Goal: Task Accomplishment & Management: Manage account settings

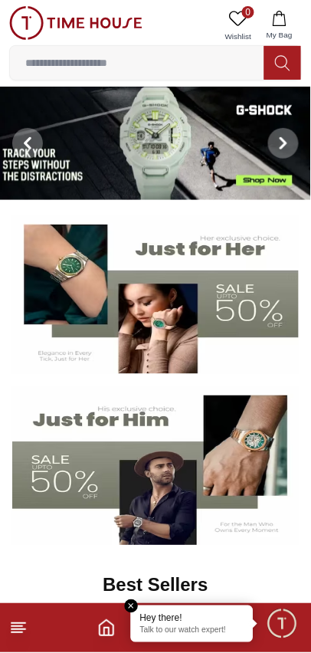
click at [230, 67] on input at bounding box center [137, 63] width 254 height 31
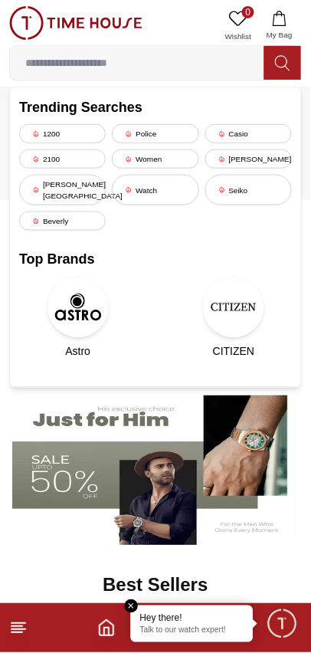
click at [195, 64] on input at bounding box center [137, 63] width 254 height 31
click at [136, 607] on em "Close tooltip" at bounding box center [132, 607] width 14 height 14
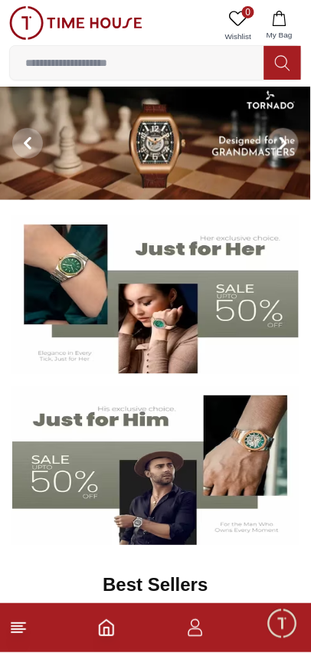
click at [288, 150] on span at bounding box center [283, 143] width 31 height 31
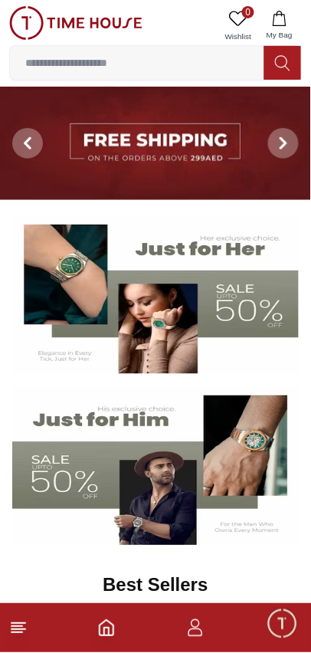
click at [286, 145] on icon at bounding box center [283, 143] width 5 height 10
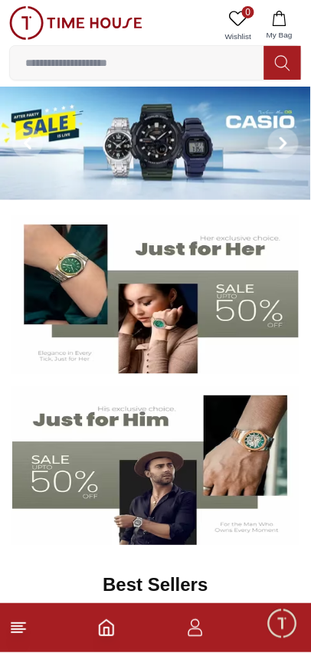
click at [285, 154] on span at bounding box center [283, 143] width 31 height 31
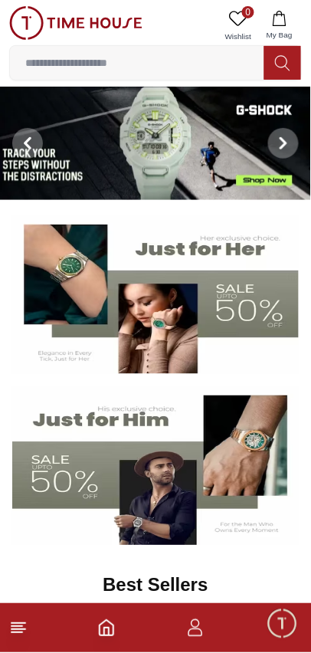
click at [284, 150] on span at bounding box center [283, 143] width 31 height 31
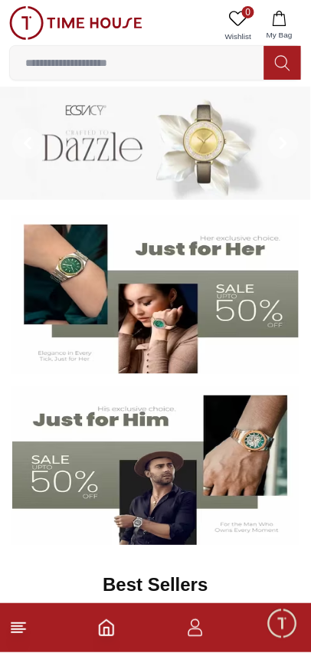
click at [285, 152] on span at bounding box center [283, 143] width 31 height 31
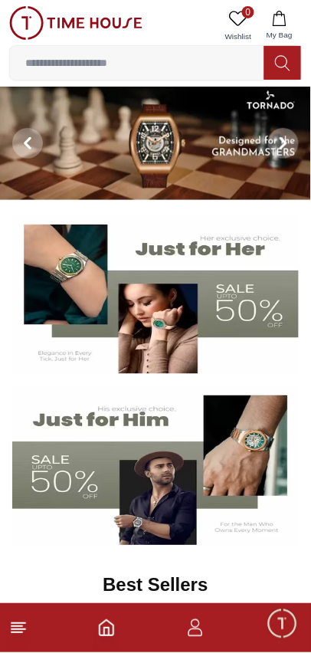
click at [282, 148] on icon at bounding box center [283, 143] width 5 height 10
click at [198, 624] on icon "button" at bounding box center [195, 628] width 18 height 18
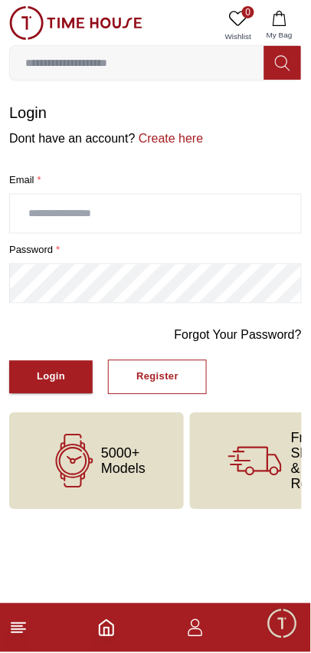
click at [218, 212] on input "text" at bounding box center [155, 214] width 291 height 38
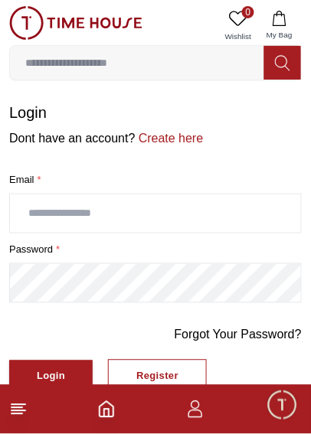
click at [173, 142] on link "Create here" at bounding box center [170, 138] width 68 height 13
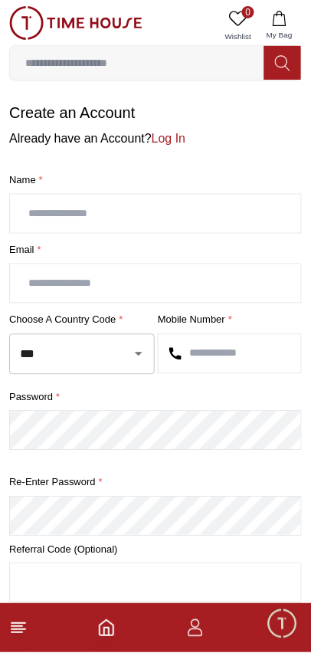
click at [203, 216] on input "text" at bounding box center [155, 214] width 291 height 38
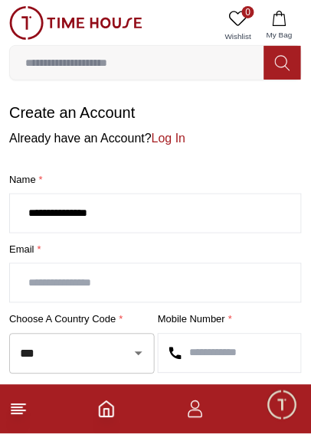
type input "**********"
click at [196, 288] on input "text" at bounding box center [155, 283] width 291 height 38
type input "****"
type input "*"
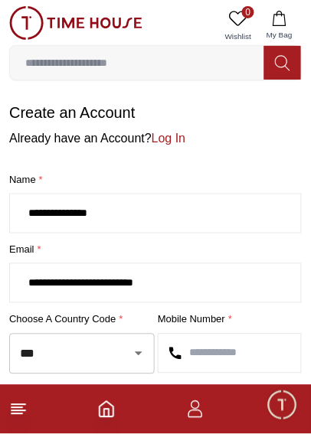
click at [118, 359] on div at bounding box center [128, 353] width 40 height 21
type input "**********"
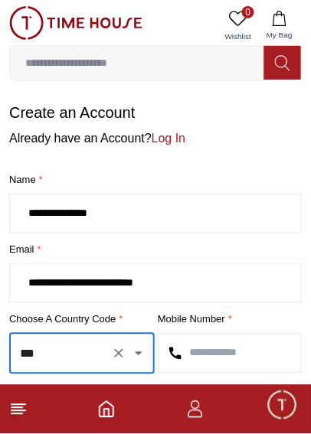
click at [139, 354] on icon "Open" at bounding box center [139, 354] width 8 height 4
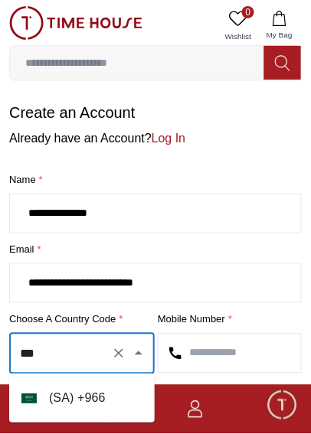
click at [103, 405] on li "( [GEOGRAPHIC_DATA] ) + 966" at bounding box center [82, 399] width 146 height 37
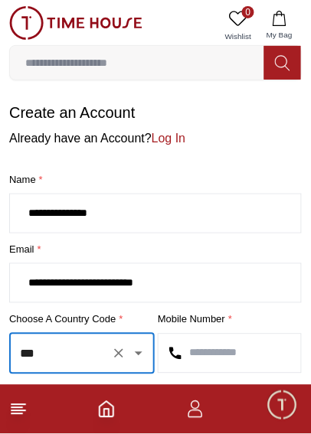
type input "***"
click at [244, 359] on input "text" at bounding box center [230, 354] width 143 height 38
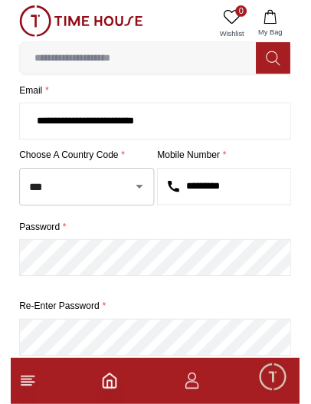
scroll to position [163, 0]
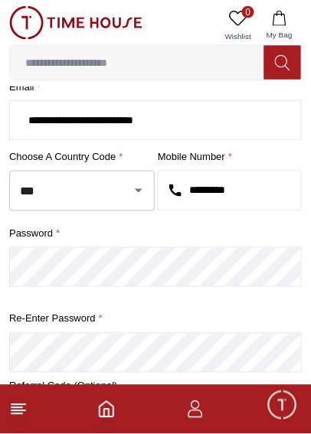
type input "*********"
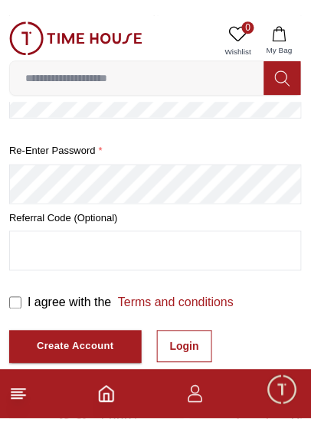
scroll to position [354, 0]
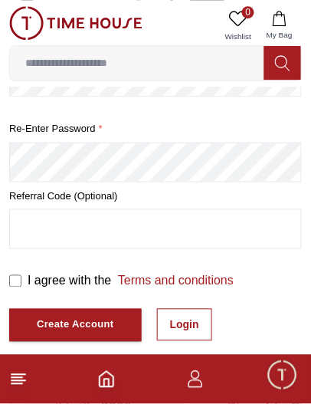
click at [233, 234] on input "text" at bounding box center [155, 229] width 291 height 38
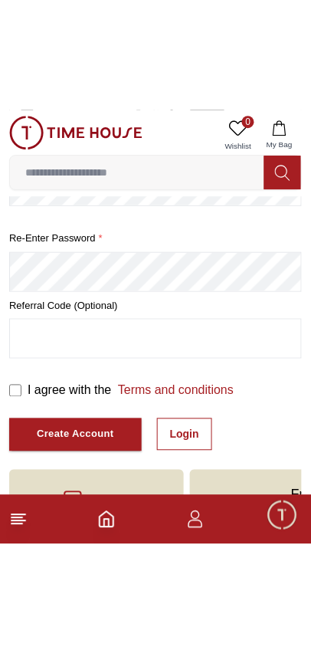
scroll to position [218, 0]
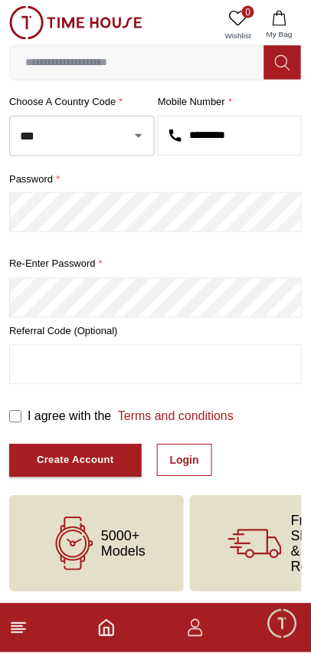
click at [57, 462] on div "Create Account" at bounding box center [75, 461] width 77 height 18
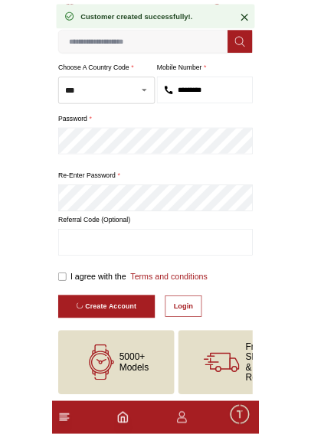
scroll to position [16, 0]
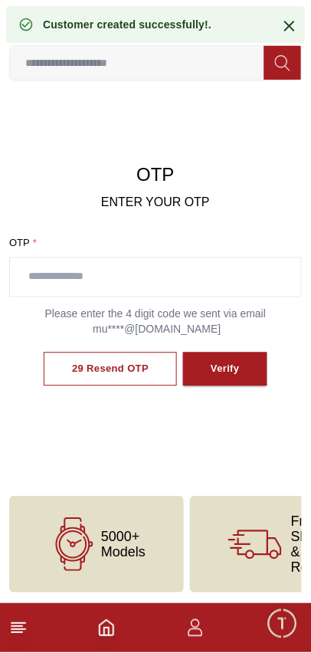
click at [203, 270] on input "text" at bounding box center [155, 277] width 291 height 38
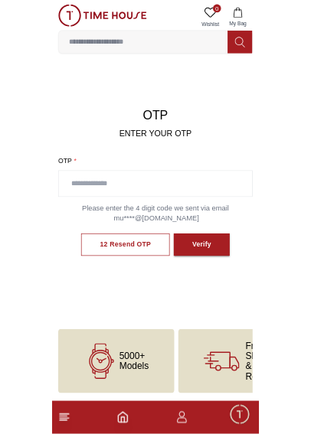
scroll to position [95, 0]
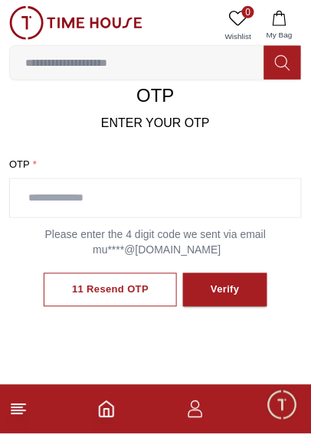
click at [212, 193] on input "text" at bounding box center [155, 198] width 291 height 38
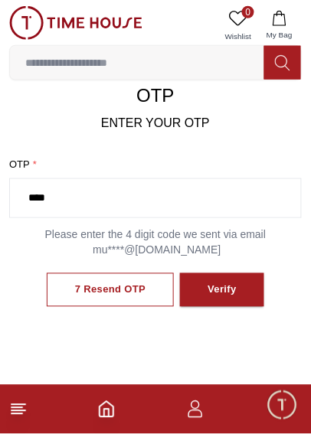
type input "****"
click at [236, 296] on button "Verify" at bounding box center [222, 291] width 84 height 34
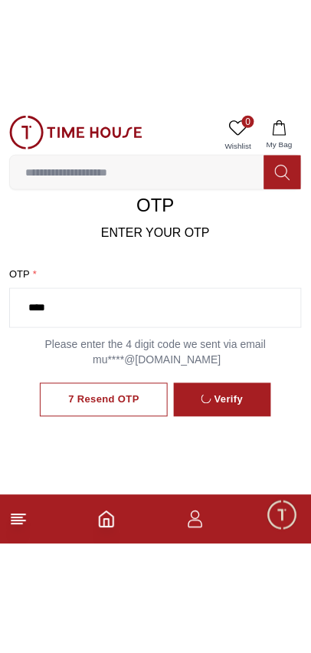
scroll to position [17, 0]
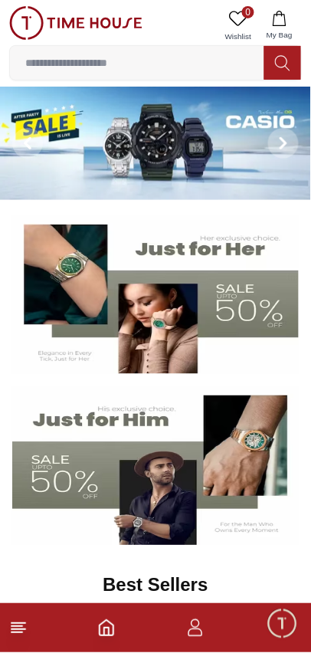
click at [202, 627] on icon "button" at bounding box center [195, 628] width 18 height 18
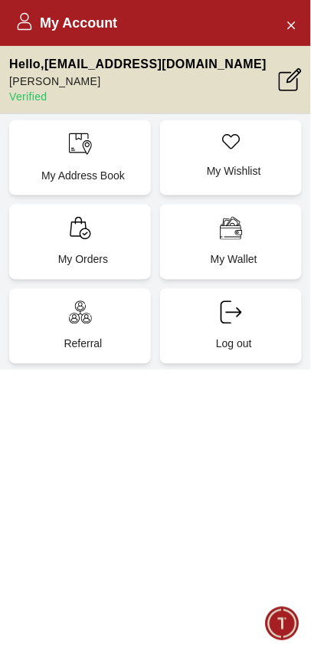
click at [123, 171] on p "My Address Book" at bounding box center [82, 175] width 123 height 15
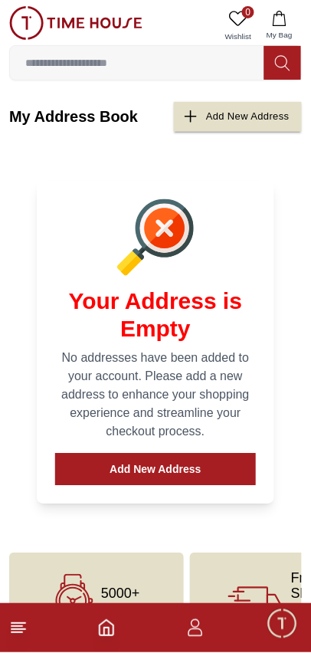
scroll to position [57, 0]
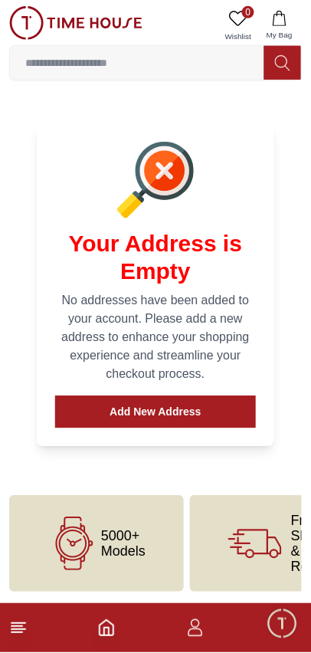
click at [212, 417] on button "Add New Address" at bounding box center [155, 412] width 201 height 32
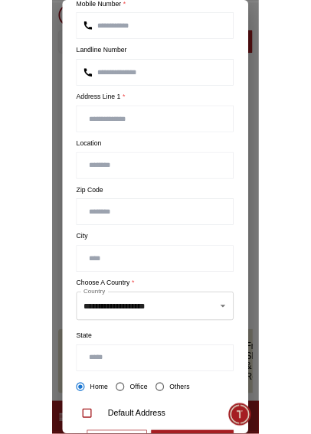
scroll to position [223, 0]
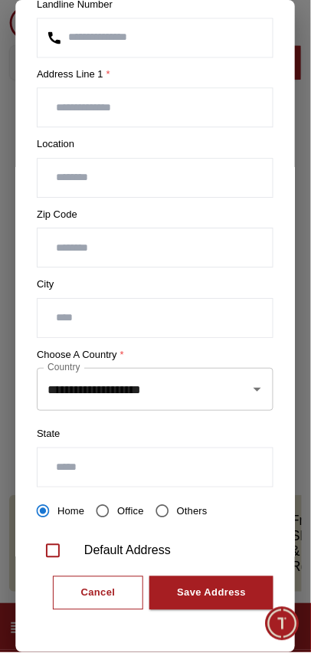
click at [240, 389] on div at bounding box center [248, 389] width 40 height 21
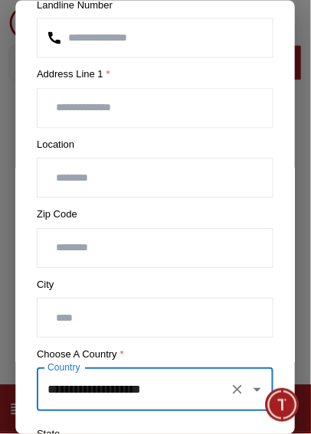
click at [258, 390] on icon "Open" at bounding box center [258, 390] width 8 height 4
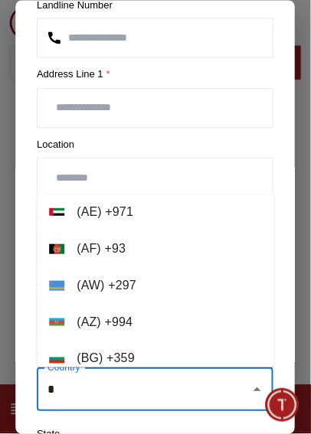
scroll to position [0, 0]
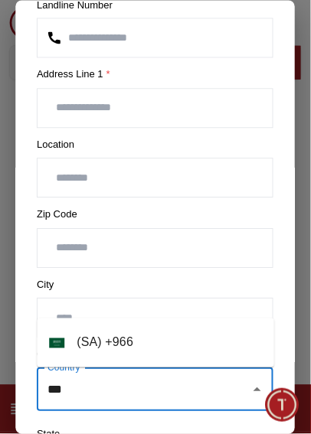
click at [195, 343] on li "( [GEOGRAPHIC_DATA] ) + 966" at bounding box center [156, 343] width 238 height 37
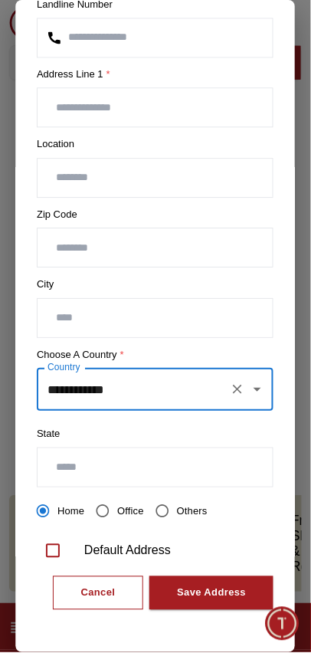
type input "**********"
click at [197, 469] on input "text" at bounding box center [155, 468] width 235 height 38
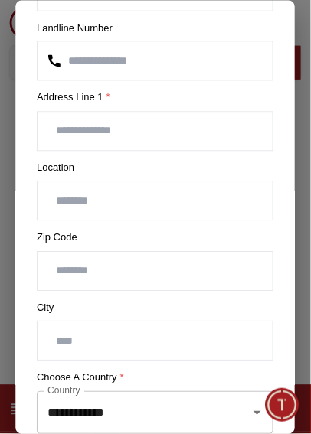
scroll to position [208, 0]
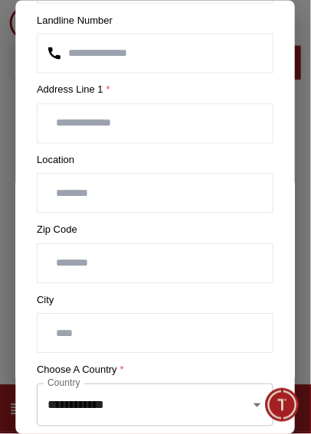
type input "******"
click at [226, 336] on input "text" at bounding box center [155, 334] width 235 height 38
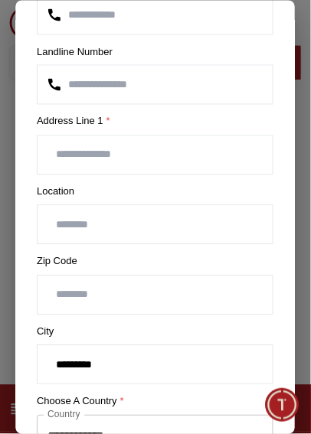
scroll to position [172, 0]
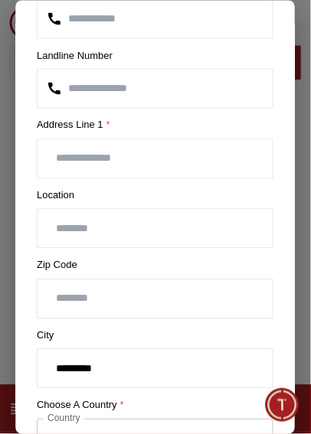
type input "********"
click at [225, 300] on input "number" at bounding box center [155, 299] width 235 height 38
type input "*****"
click at [216, 228] on input "text" at bounding box center [155, 229] width 235 height 38
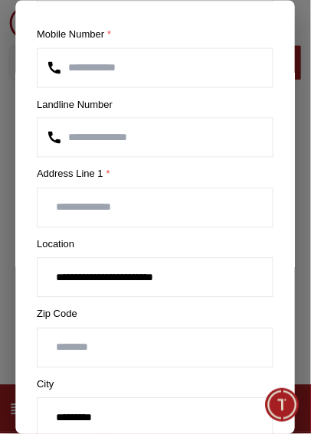
scroll to position [103, 0]
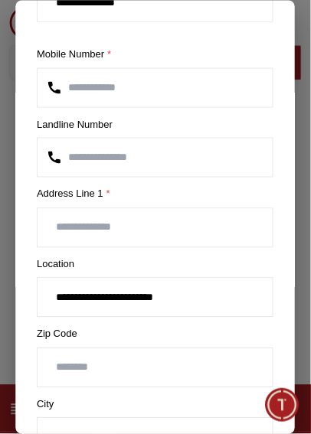
type input "**********"
click at [218, 229] on input "text" at bounding box center [155, 227] width 235 height 38
click at [253, 231] on input "**********" at bounding box center [155, 227] width 235 height 38
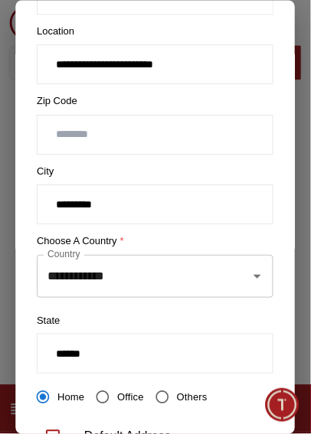
scroll to position [441, 0]
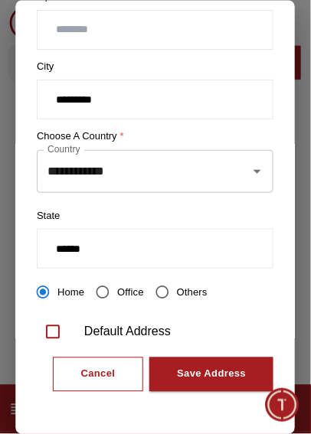
type input "**********"
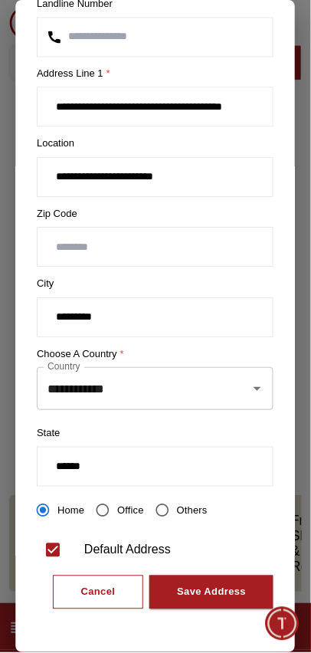
scroll to position [223, 0]
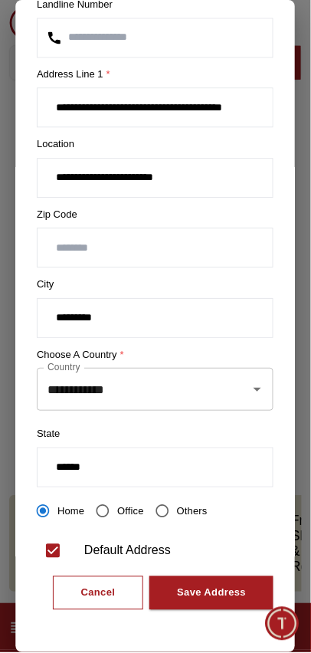
click at [221, 589] on div "Save Address" at bounding box center [212, 594] width 69 height 18
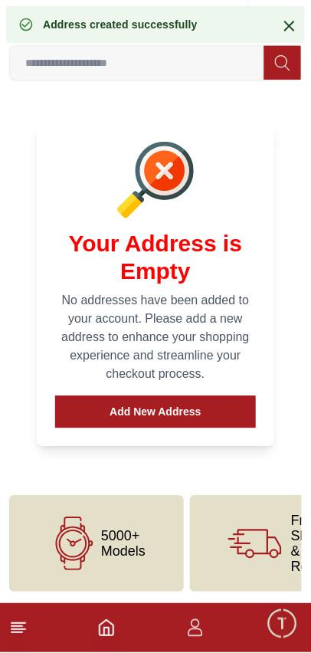
scroll to position [0, 0]
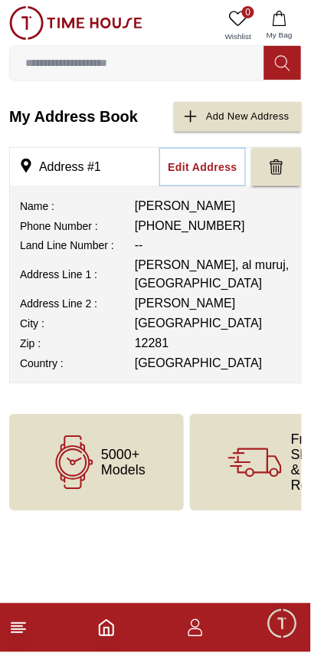
click at [212, 173] on div "Edit Address" at bounding box center [203, 166] width 70 height 15
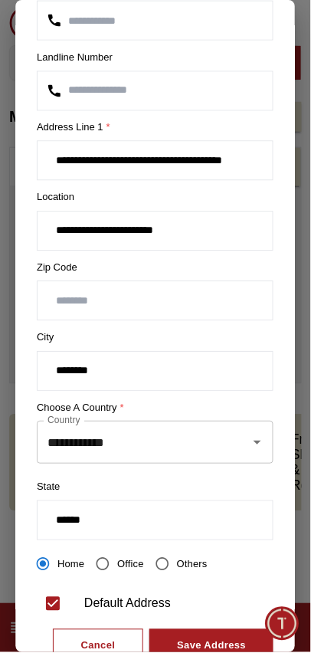
scroll to position [223, 0]
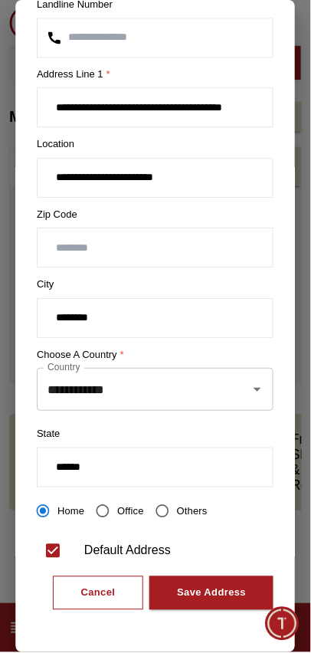
click at [231, 587] on div "Save Address" at bounding box center [212, 594] width 69 height 18
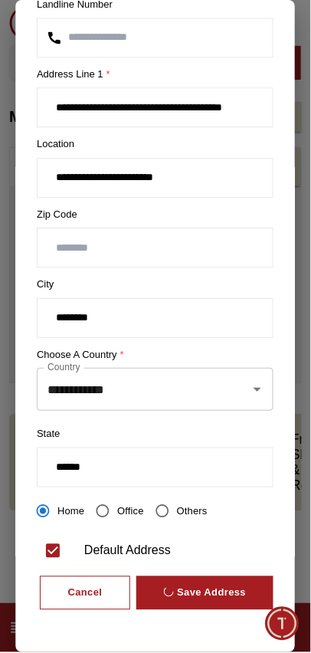
scroll to position [0, 0]
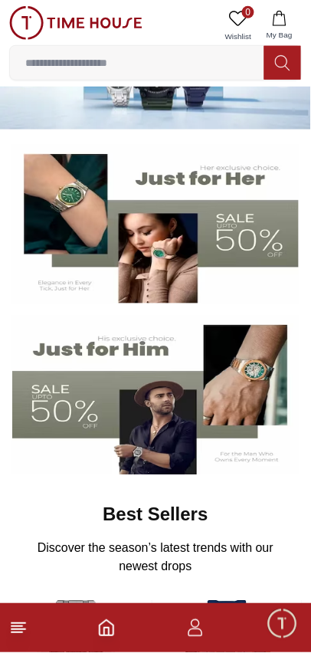
scroll to position [71, 0]
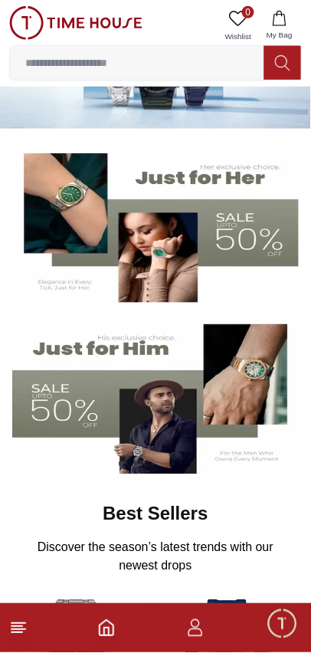
click at [51, 431] on img at bounding box center [155, 394] width 287 height 159
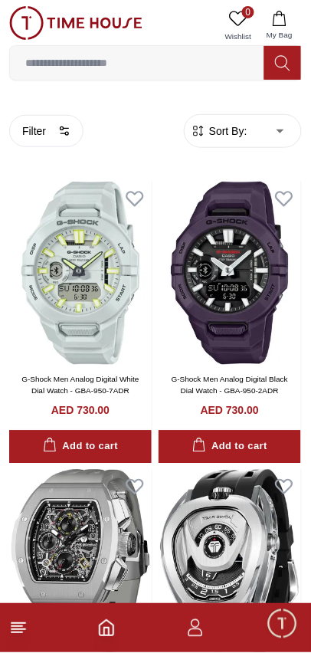
click at [195, 624] on icon "button" at bounding box center [195, 628] width 18 height 18
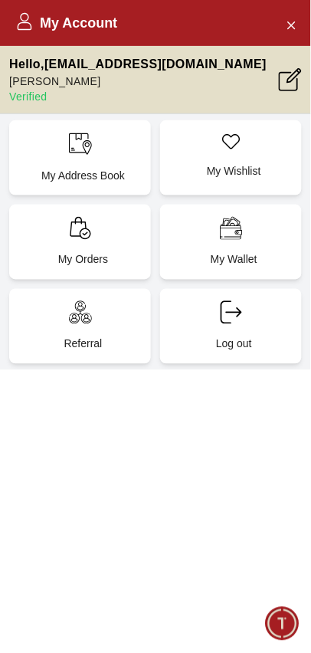
click at [118, 170] on p "My Address Book" at bounding box center [82, 175] width 123 height 15
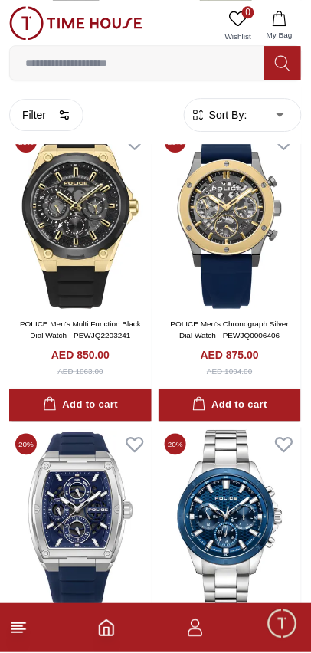
scroll to position [1277, 0]
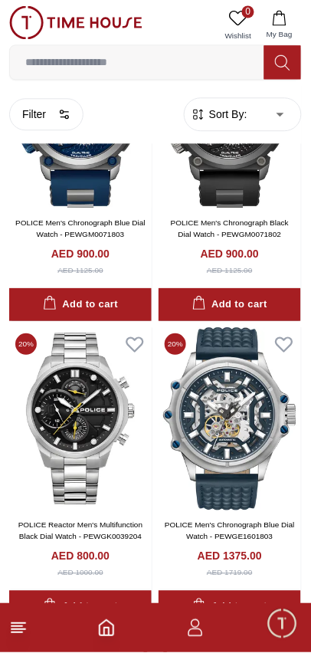
scroll to position [2753, 0]
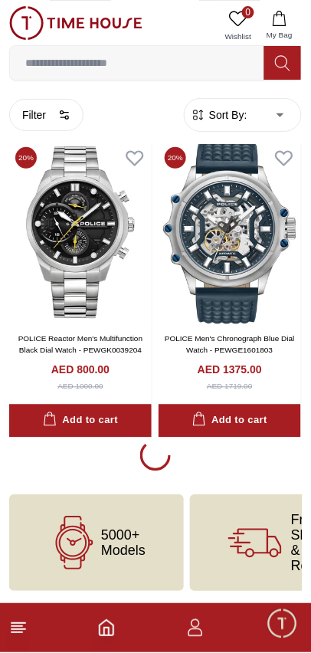
click at [206, 436] on button "Add to cart" at bounding box center [230, 421] width 143 height 33
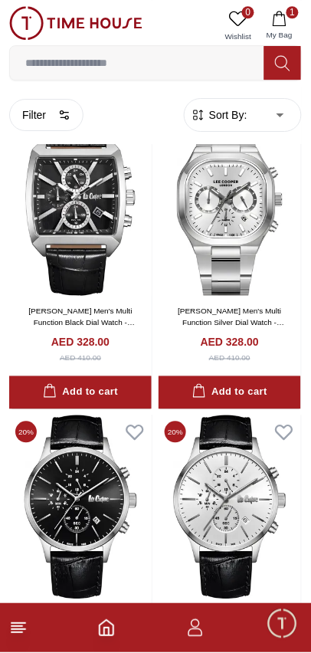
scroll to position [5605, 0]
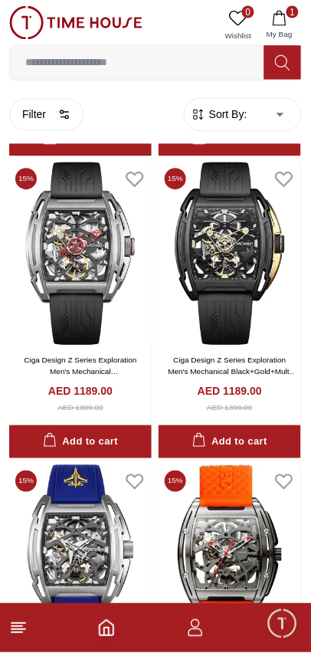
scroll to position [8264, 0]
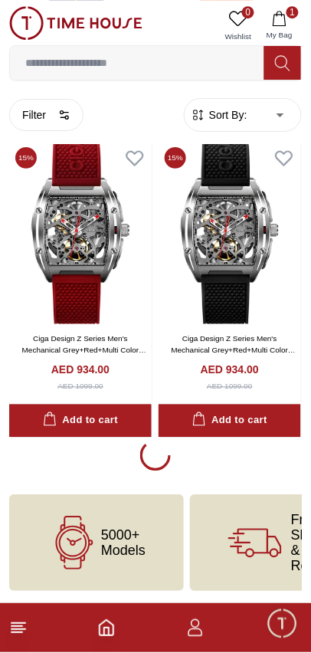
click at [228, 377] on h4 "AED 934.00" at bounding box center [230, 369] width 58 height 15
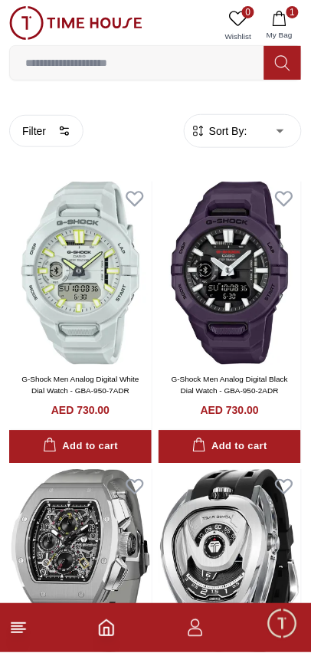
click at [43, 120] on button "Filter" at bounding box center [46, 131] width 74 height 32
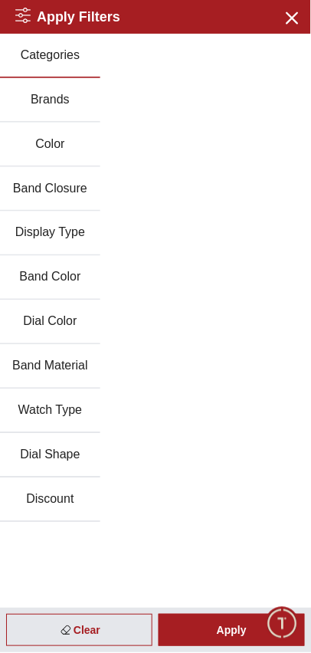
click at [61, 101] on button "Brands" at bounding box center [50, 100] width 100 height 44
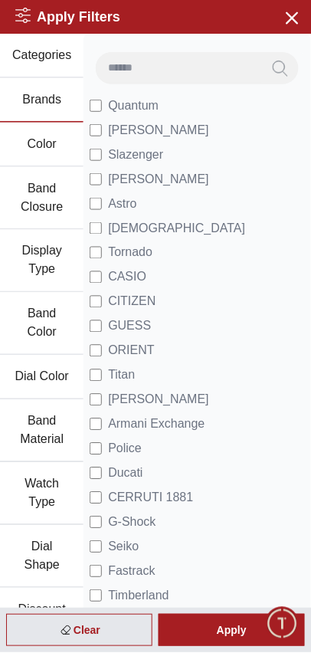
scroll to position [105, 0]
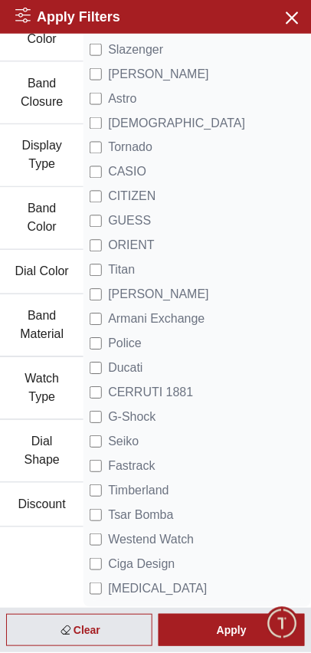
click at [243, 628] on div "Apply" at bounding box center [232, 631] width 146 height 32
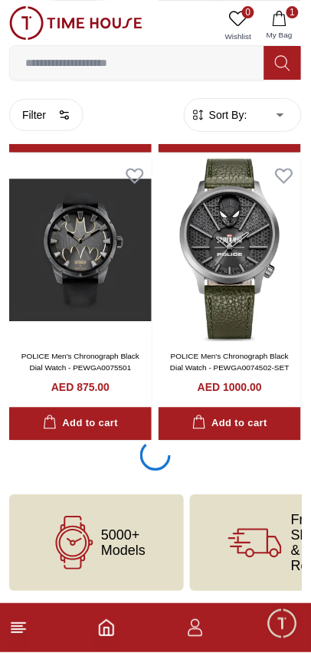
scroll to position [2753, 0]
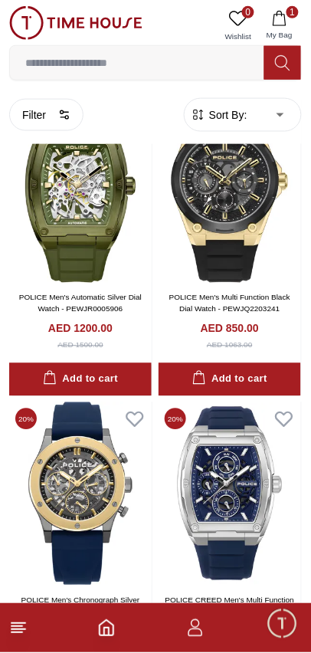
scroll to position [84, 0]
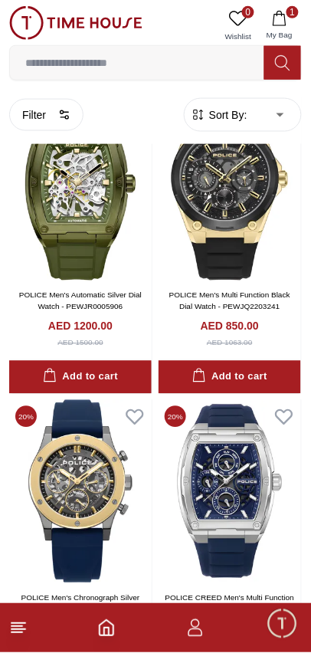
click at [286, 22] on icon "button" at bounding box center [279, 18] width 13 height 15
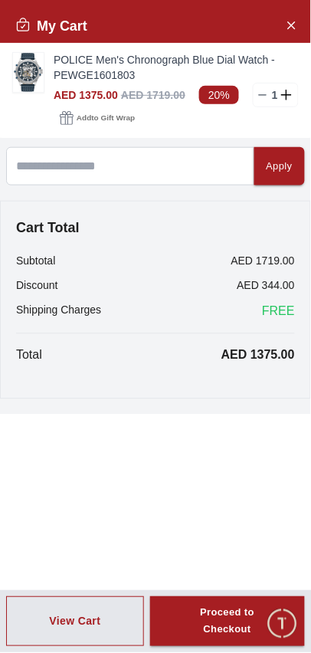
click at [247, 100] on div "AED 1375.00 AED 1719.00 20% 1" at bounding box center [176, 95] width 245 height 25
click at [259, 97] on icon at bounding box center [263, 95] width 12 height 12
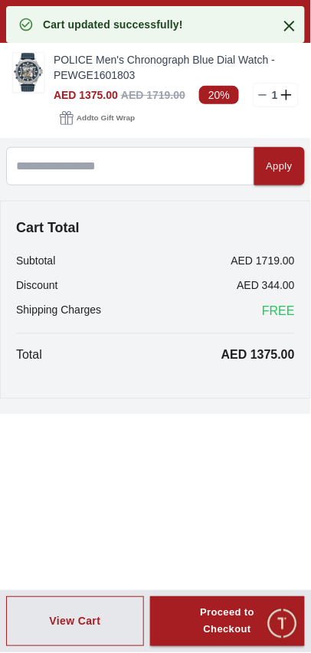
click at [260, 95] on line at bounding box center [263, 95] width 7 height 0
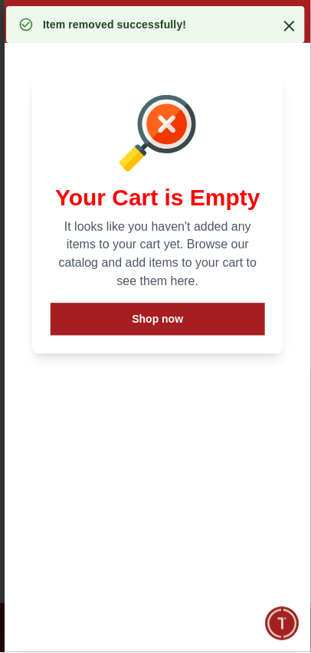
scroll to position [8760, 0]
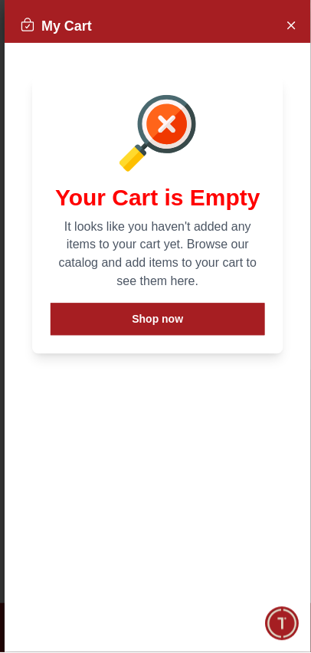
click at [284, 32] on button "Close Account" at bounding box center [291, 24] width 25 height 25
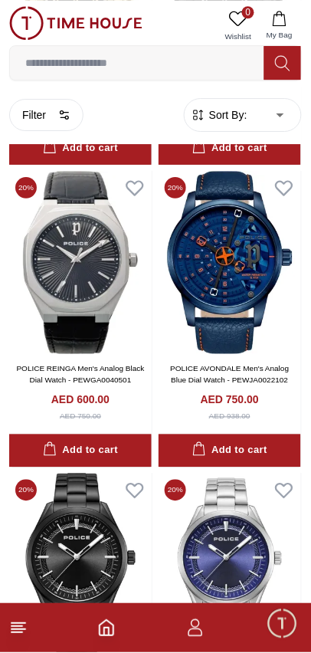
click at [191, 64] on input at bounding box center [137, 63] width 254 height 31
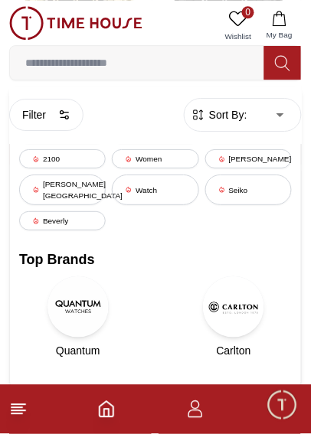
click at [107, 22] on img at bounding box center [75, 23] width 133 height 34
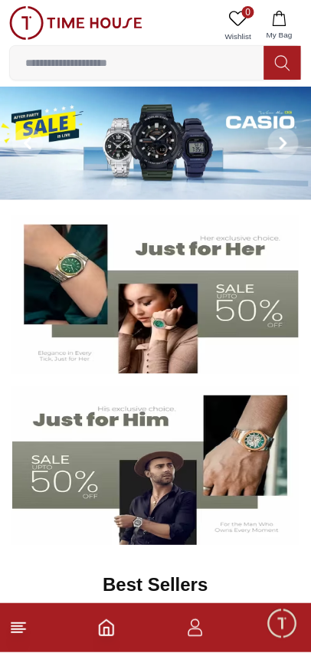
click at [199, 66] on input at bounding box center [137, 63] width 254 height 31
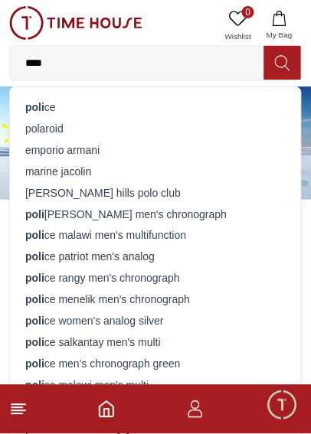
type input "****"
click at [162, 103] on div "[PERSON_NAME]" at bounding box center [155, 107] width 273 height 21
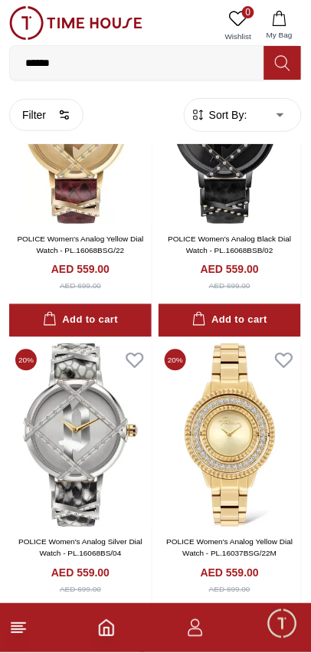
scroll to position [5781, 0]
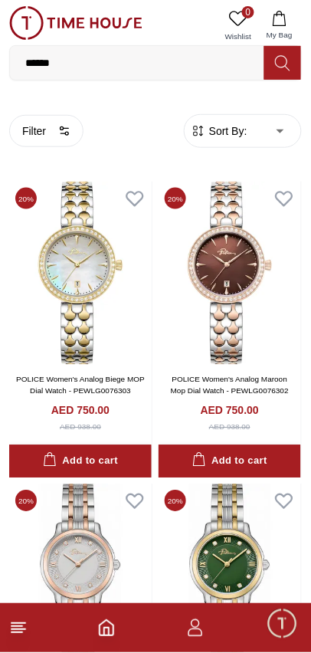
click at [25, 627] on icon at bounding box center [18, 628] width 18 height 18
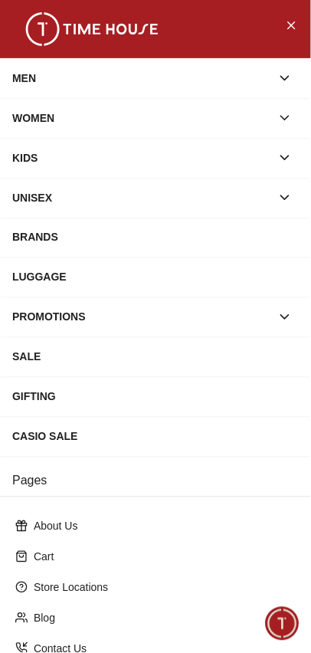
scroll to position [169, 0]
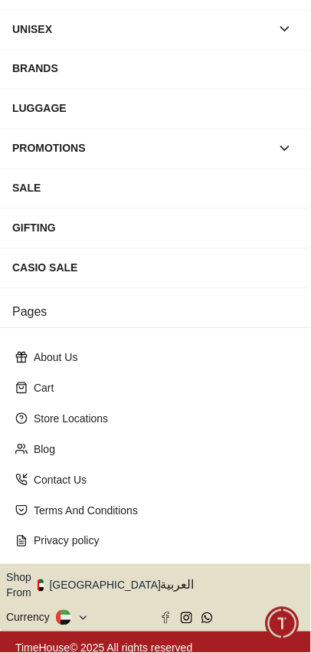
click at [106, 579] on button "Shop From [GEOGRAPHIC_DATA]" at bounding box center [89, 586] width 166 height 31
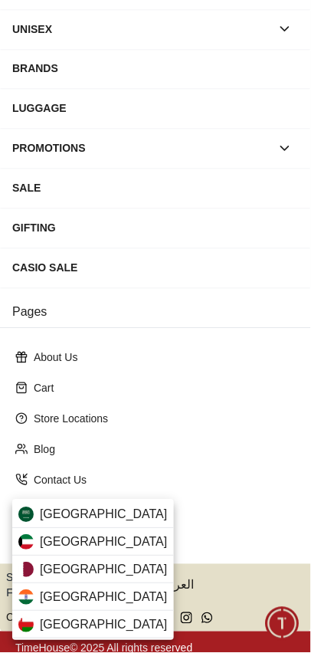
click at [124, 513] on div "[GEOGRAPHIC_DATA]" at bounding box center [93, 515] width 162 height 28
